Goal: Register for event/course

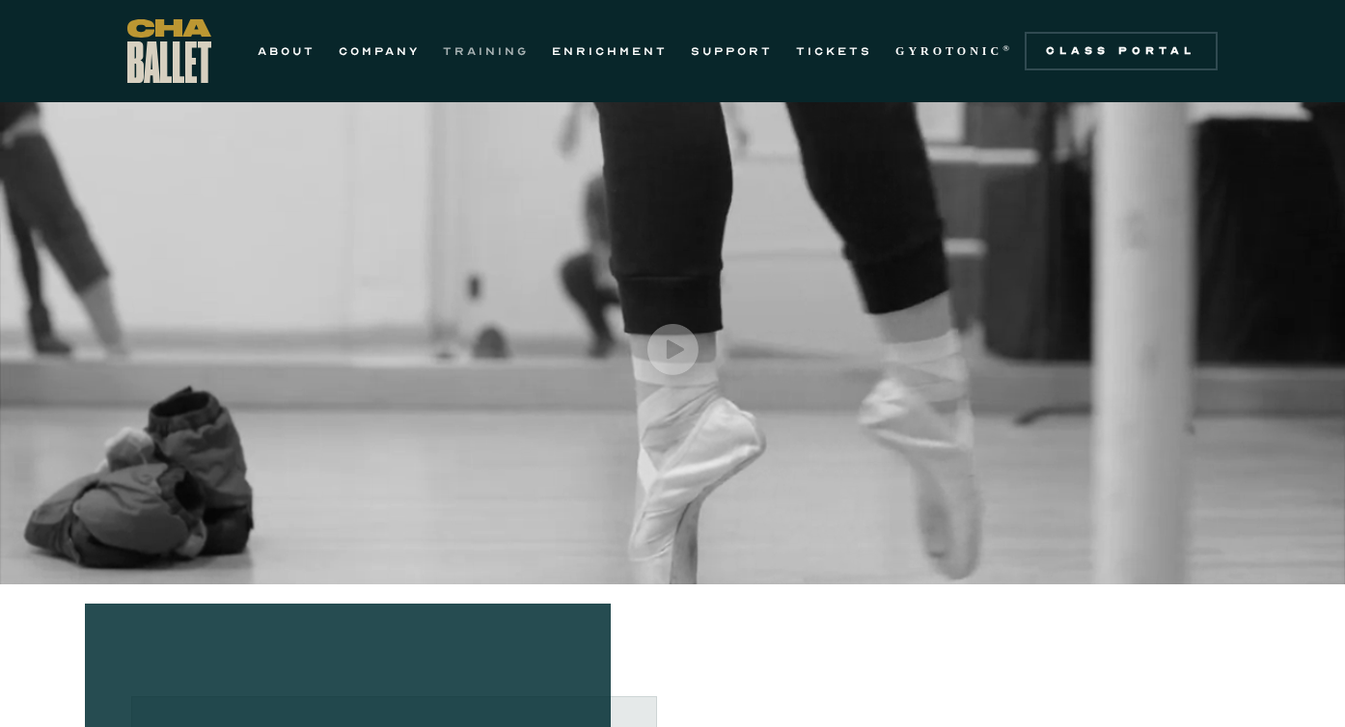
click at [485, 54] on link "TRAINING" at bounding box center [486, 51] width 86 height 23
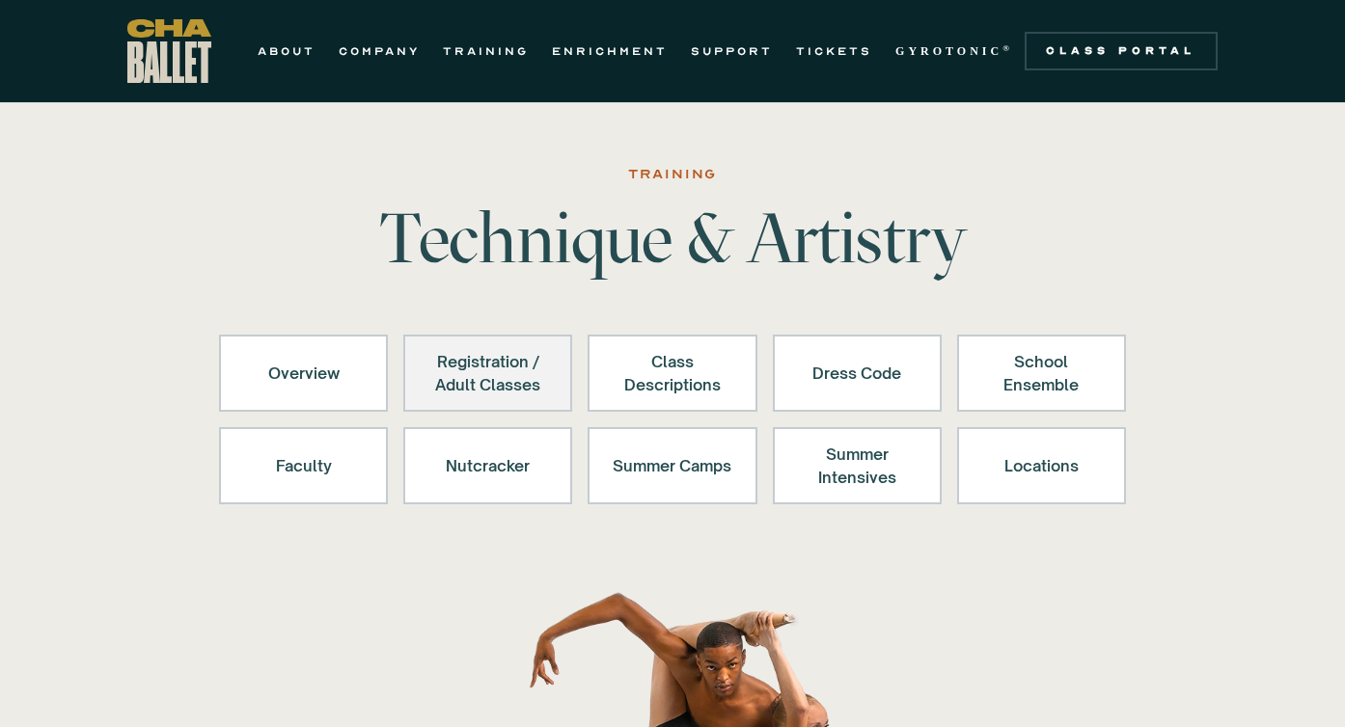
click at [558, 359] on link "Registration / Adult Classes" at bounding box center [487, 373] width 169 height 77
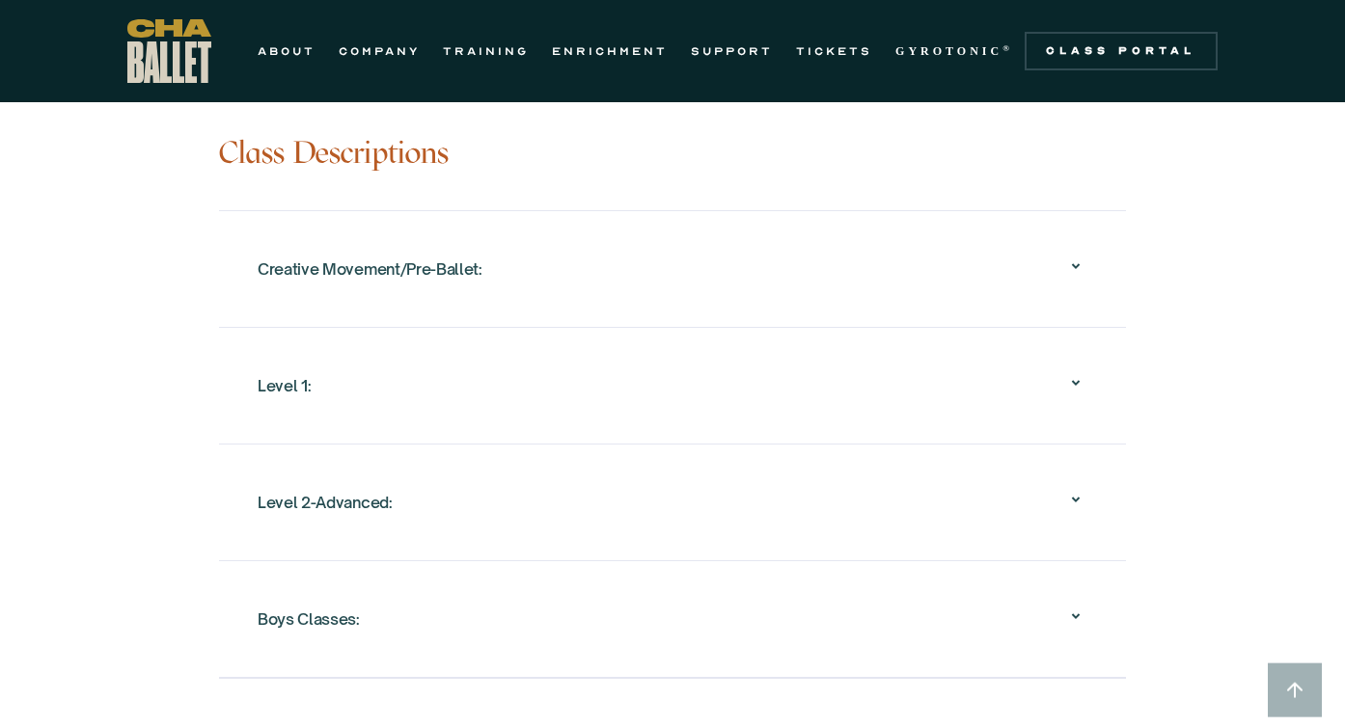
scroll to position [1950, 0]
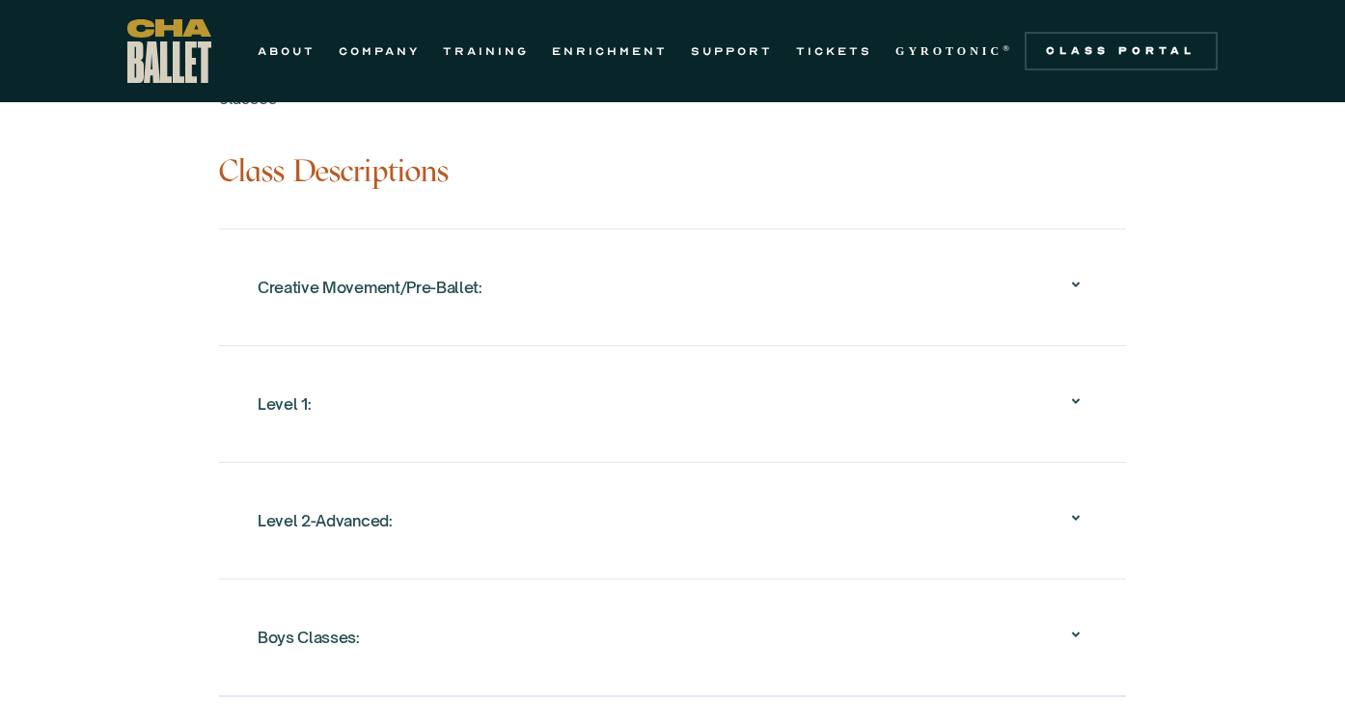
click at [277, 387] on div "Level 1:" at bounding box center [284, 404] width 53 height 35
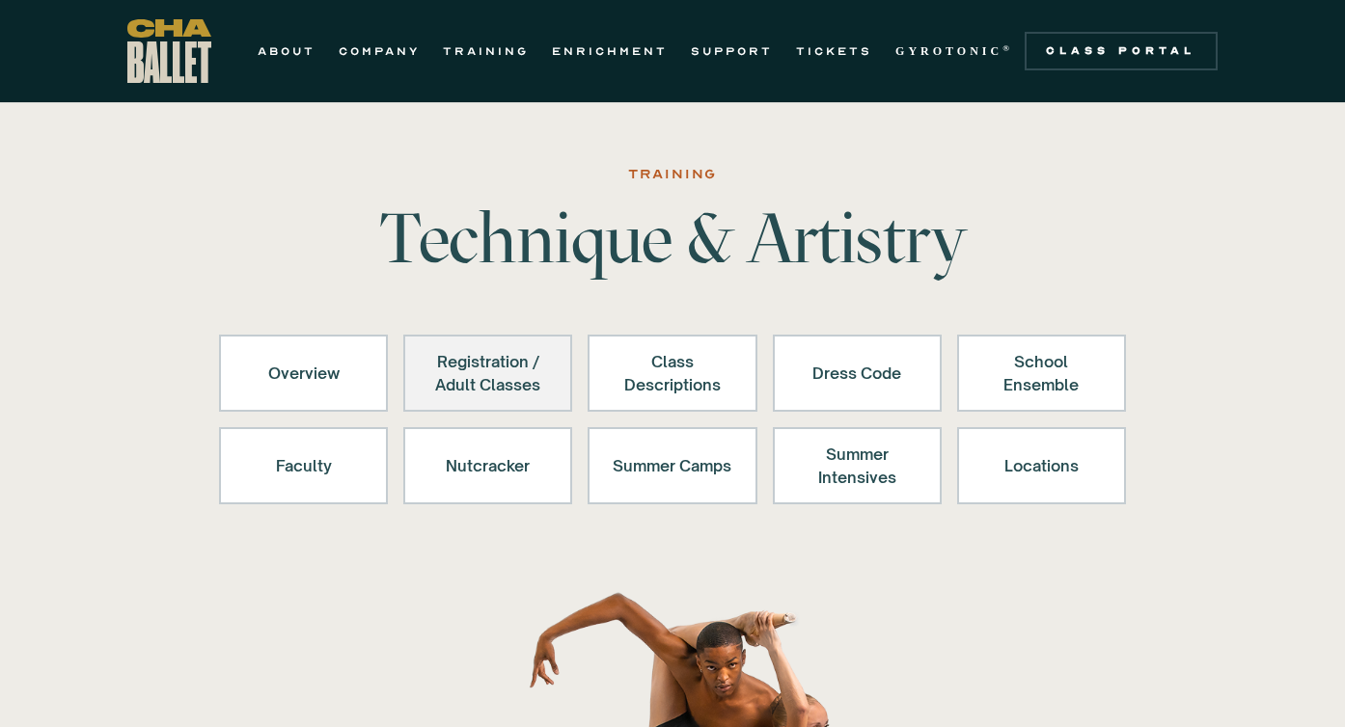
click at [489, 397] on link "Registration / Adult Classes" at bounding box center [487, 373] width 169 height 77
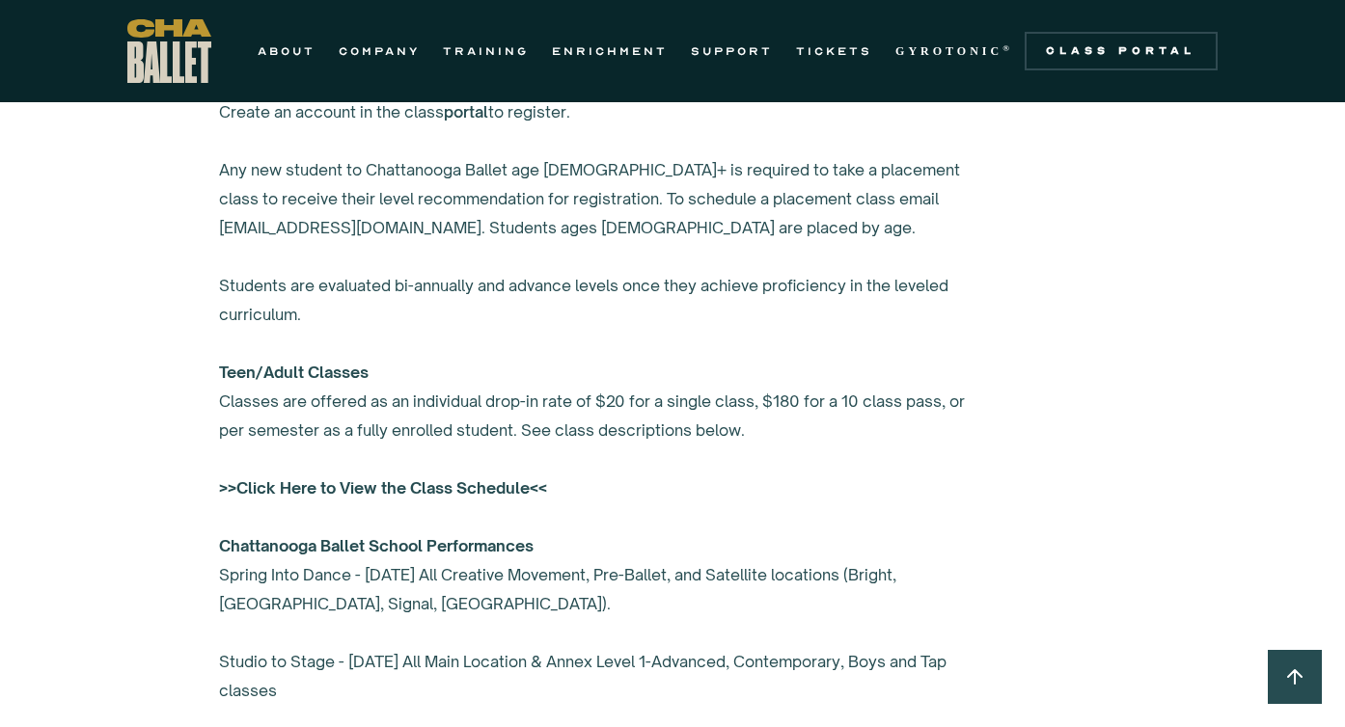
scroll to position [1355, 0]
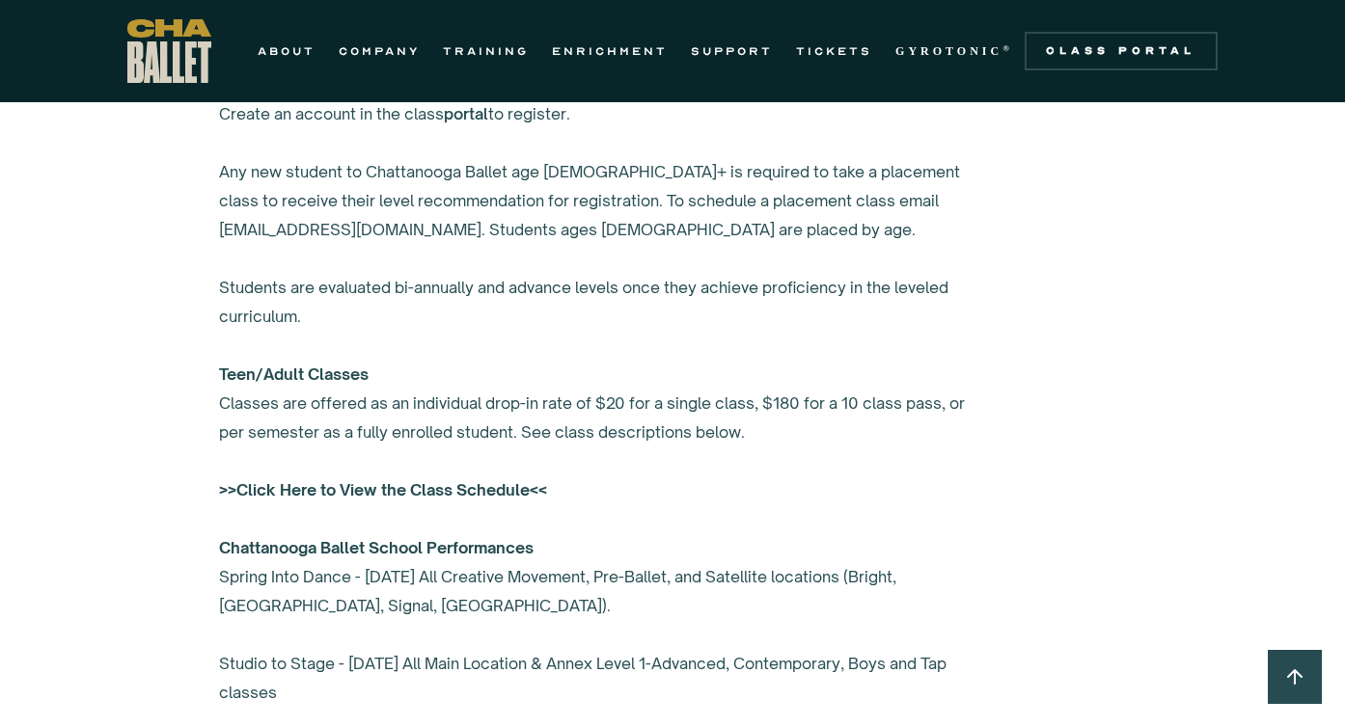
click at [441, 485] on strong ">>Click Here to View the Class Schedule<<" at bounding box center [383, 489] width 328 height 19
